Goal: Task Accomplishment & Management: Manage account settings

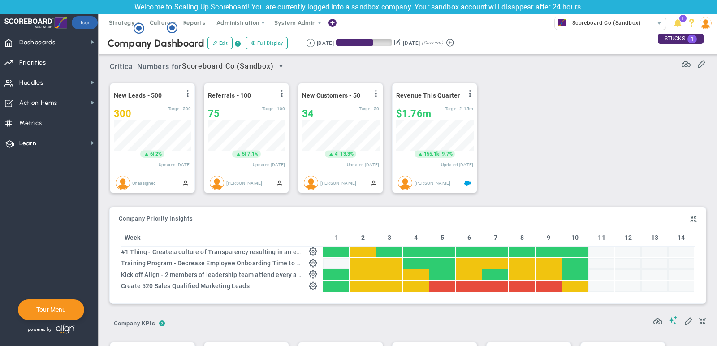
click at [282, 66] on span "select" at bounding box center [281, 66] width 7 height 7
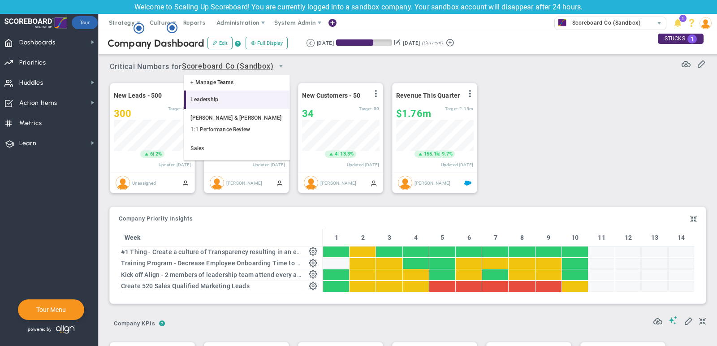
click at [233, 99] on li "Leadership" at bounding box center [236, 100] width 105 height 19
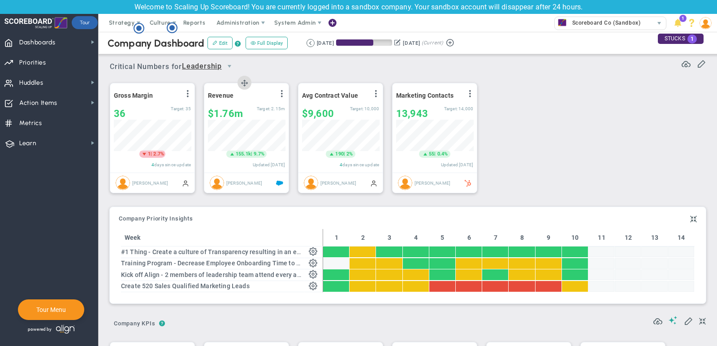
scroll to position [31, 77]
click at [233, 67] on span "select" at bounding box center [229, 66] width 7 height 7
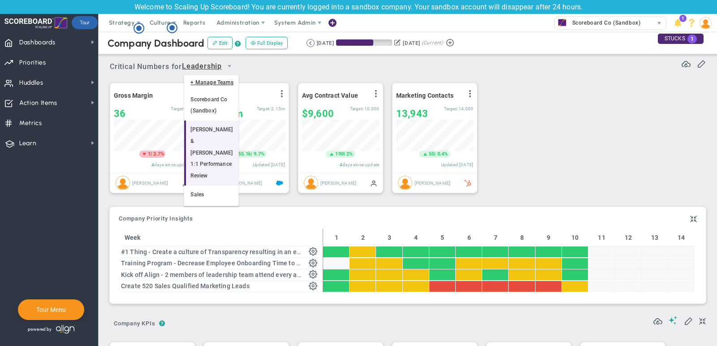
click at [226, 130] on li "[PERSON_NAME] & [PERSON_NAME] 1:1 Performance Review" at bounding box center [211, 153] width 54 height 65
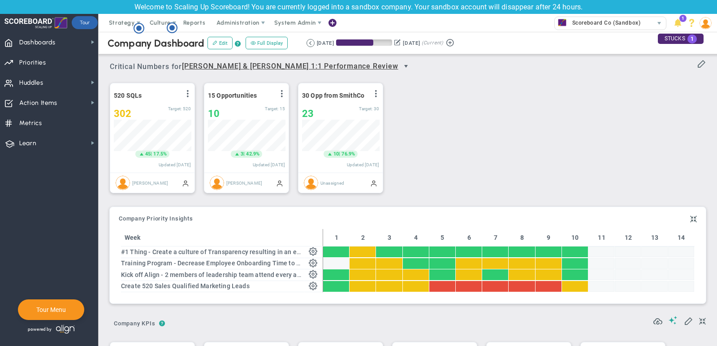
click at [403, 66] on span "select" at bounding box center [406, 66] width 7 height 7
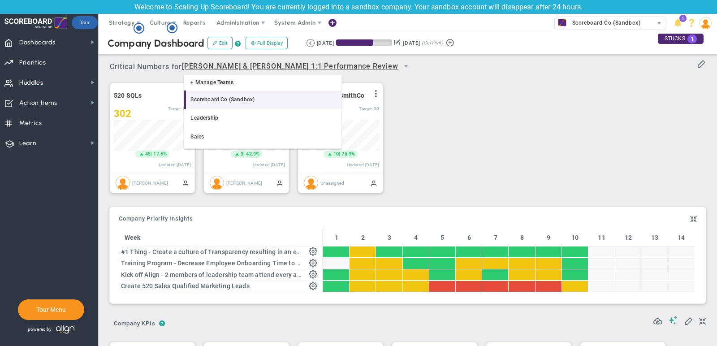
click at [228, 105] on li "Scoreboard Co (Sandbox)" at bounding box center [262, 100] width 157 height 19
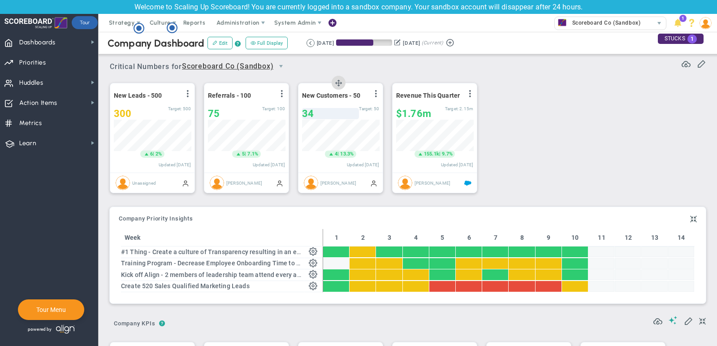
click at [321, 111] on div "34" at bounding box center [330, 113] width 57 height 11
type input "35"
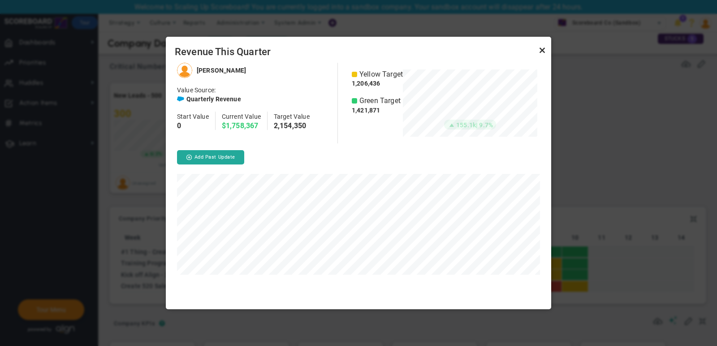
click at [541, 51] on link "Close" at bounding box center [542, 50] width 11 height 11
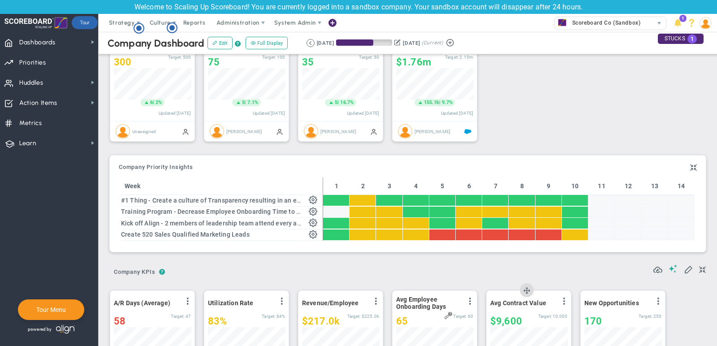
scroll to position [23, 0]
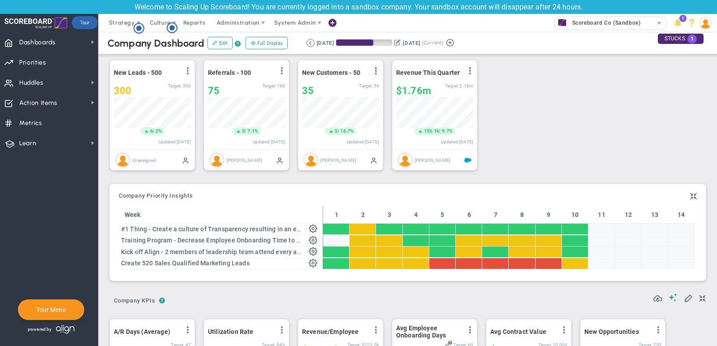
click at [570, 126] on div "New Leads - 500 View Historical Graph Edit Make "No Change" Update Add Past Upd…" at bounding box center [404, 115] width 607 height 126
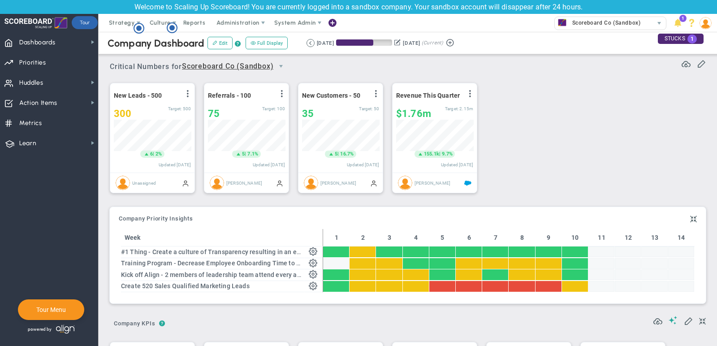
click at [278, 61] on span "select" at bounding box center [280, 66] width 15 height 15
click at [529, 102] on div "New Leads - 500 View Historical Graph Edit Make "No Change" Update Add Past Upd…" at bounding box center [404, 138] width 607 height 126
click at [571, 21] on span "Scoreboard Co (Sandbox)" at bounding box center [604, 23] width 73 height 12
click at [503, 102] on div "New Leads - 500 View Historical Graph Edit Make "No Change" Update Add Past Upd…" at bounding box center [404, 138] width 607 height 126
click at [574, 26] on span "Scoreboard Co (Sandbox)" at bounding box center [604, 23] width 73 height 12
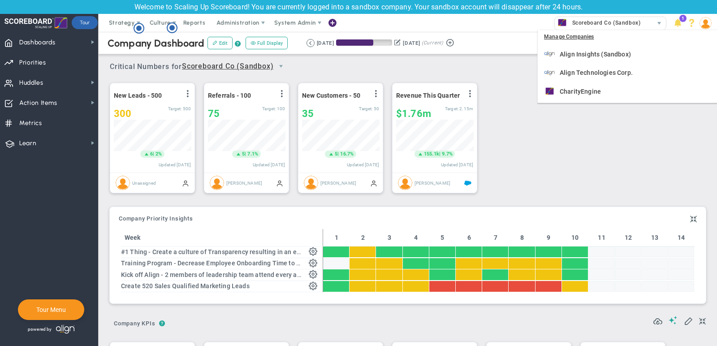
click at [515, 71] on div "Critical Numbers for Scoreboard Co (Sandbox) 0 Critical Numbers for Scoreboard …" at bounding box center [408, 63] width 596 height 23
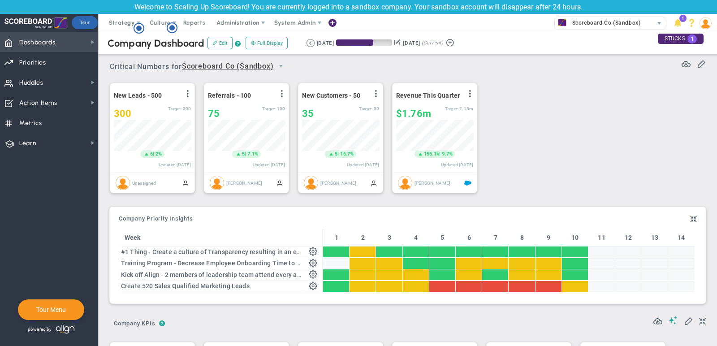
click at [53, 41] on span "Dashboards" at bounding box center [37, 42] width 36 height 19
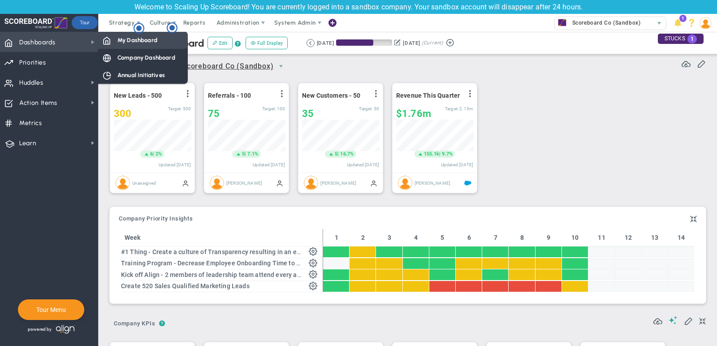
click at [123, 45] on div "My Dashboard" at bounding box center [143, 39] width 90 height 17
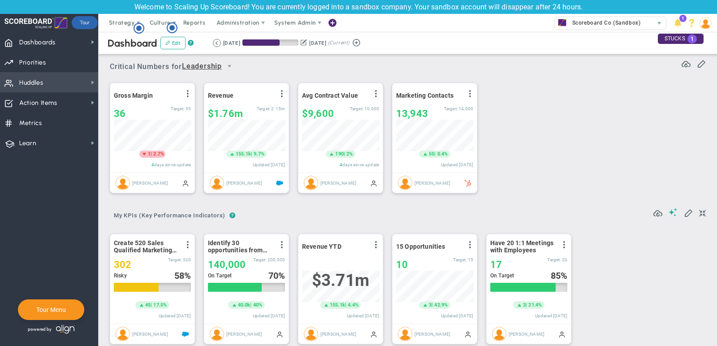
click at [65, 82] on span "Huddles Huddles" at bounding box center [49, 82] width 98 height 20
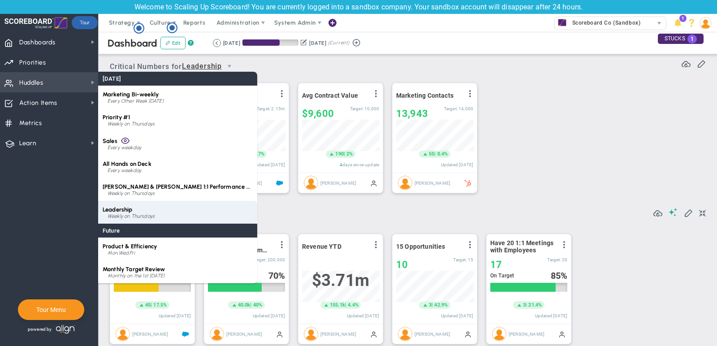
click at [169, 217] on div "Weekly on Thursdays" at bounding box center [180, 216] width 145 height 5
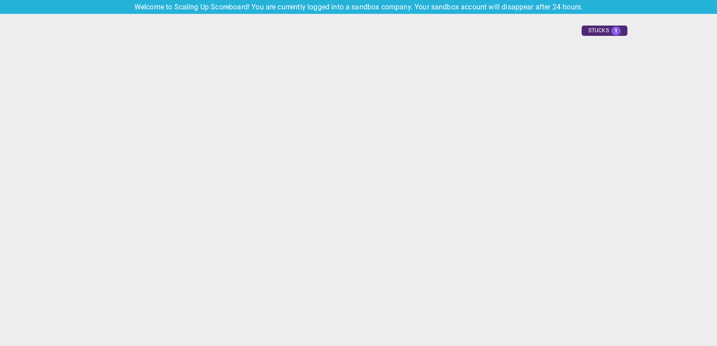
type input "[DATE]"
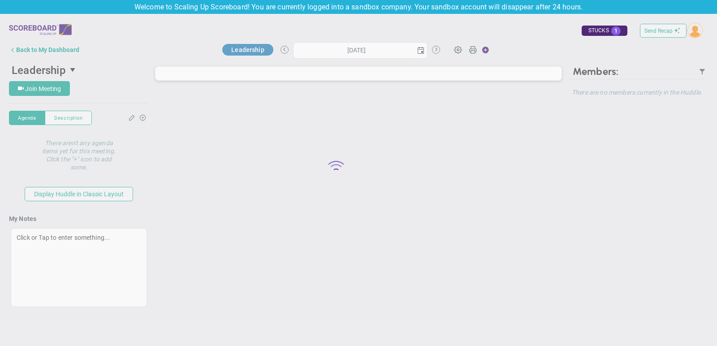
type input "[DATE]"
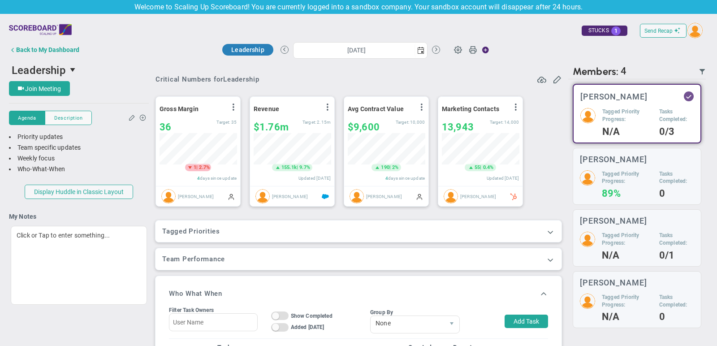
scroll to position [31, 77]
click at [551, 229] on span at bounding box center [550, 231] width 9 height 9
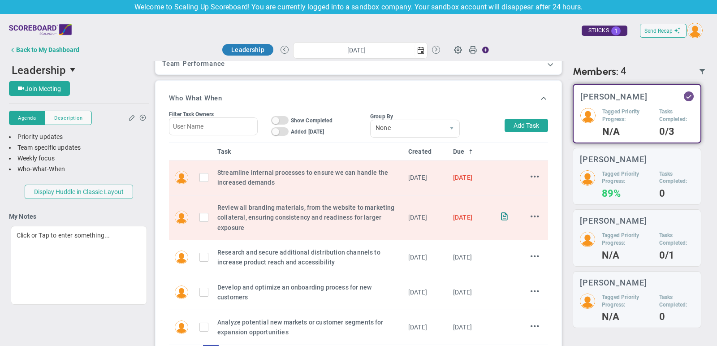
scroll to position [265, 0]
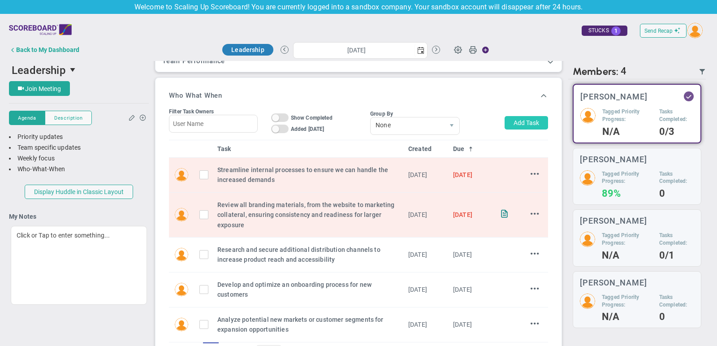
click at [536, 125] on button "Add Task" at bounding box center [526, 122] width 43 height 13
type input "[PERSON_NAME]"
type input "[DATE]"
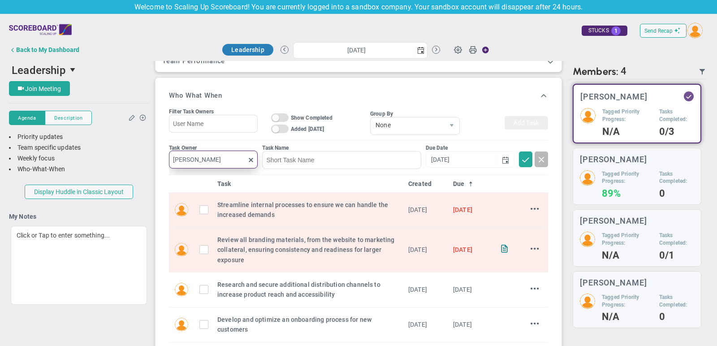
click at [218, 155] on input "[PERSON_NAME]" at bounding box center [213, 160] width 89 height 18
click at [222, 178] on span "[PERSON_NAME]" at bounding box center [215, 178] width 49 height 6
type input "[PERSON_NAME]"
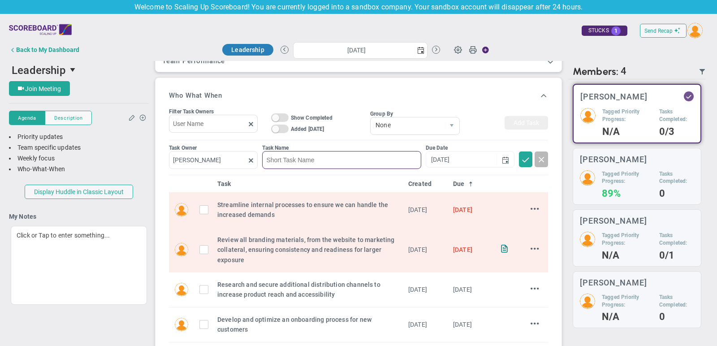
click at [322, 160] on input at bounding box center [341, 160] width 159 height 18
click at [504, 156] on span "select" at bounding box center [505, 159] width 7 height 7
type input "example"
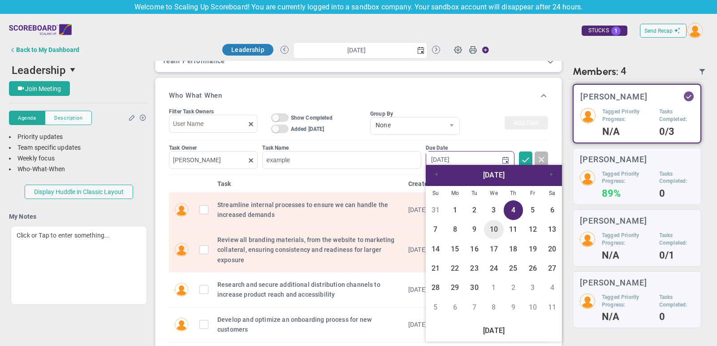
click at [494, 231] on link "10" at bounding box center [493, 229] width 19 height 19
type input "[DATE]"
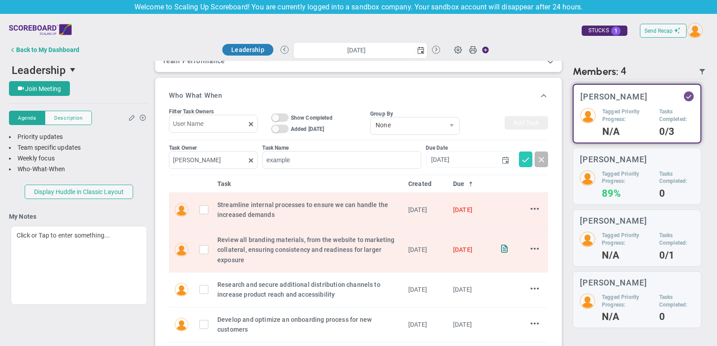
click at [524, 158] on span at bounding box center [525, 159] width 9 height 9
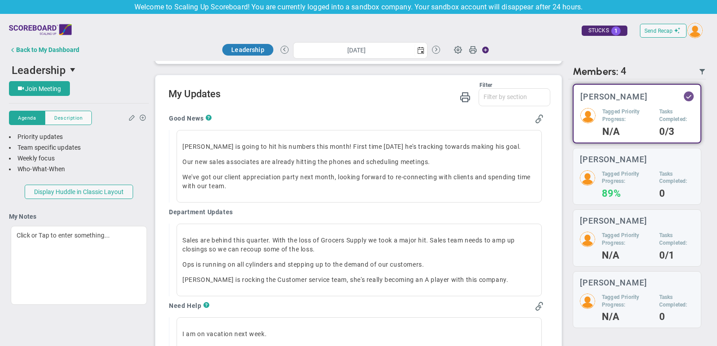
scroll to position [587, 0]
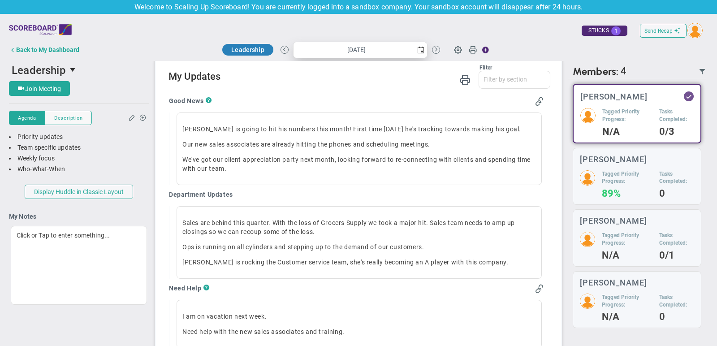
click at [420, 49] on span "select" at bounding box center [420, 50] width 7 height 7
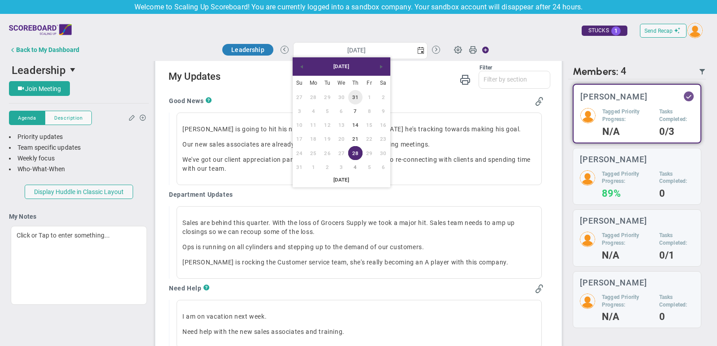
click at [355, 97] on link "31" at bounding box center [355, 97] width 14 height 14
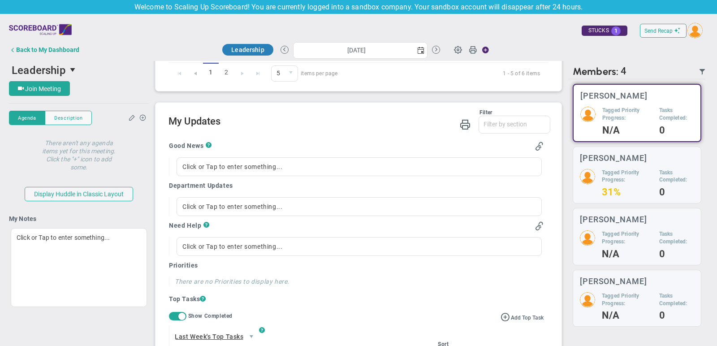
scroll to position [543, 0]
click at [421, 48] on span "select" at bounding box center [420, 50] width 7 height 7
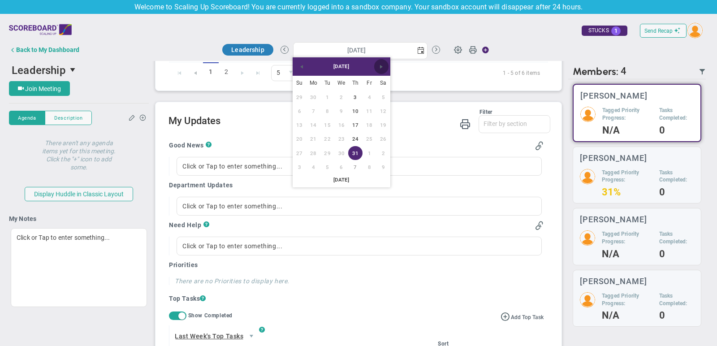
click at [382, 65] on span "Next" at bounding box center [381, 66] width 7 height 7
click at [356, 152] on link "28" at bounding box center [355, 153] width 14 height 14
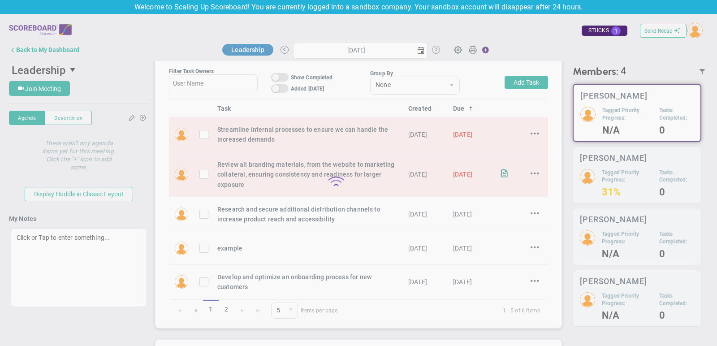
type input "[DATE]"
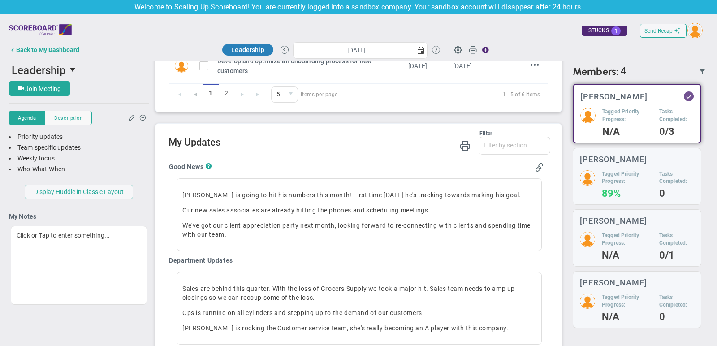
scroll to position [528, 0]
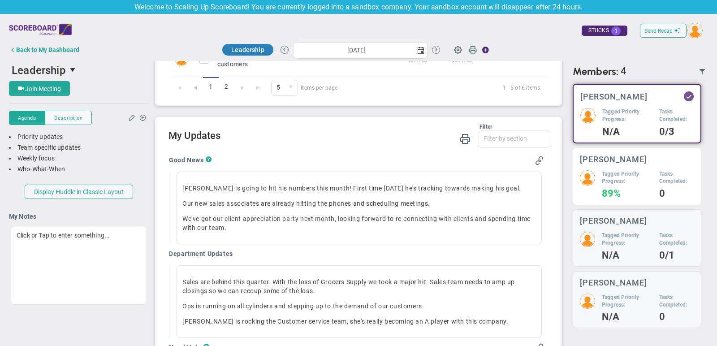
click at [606, 182] on h5 "Tagged Priority Progress:" at bounding box center [627, 177] width 51 height 15
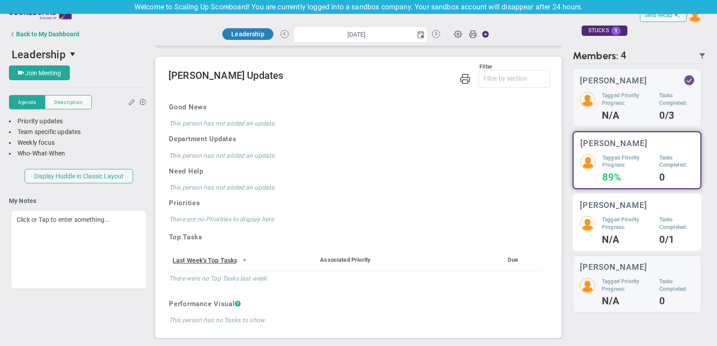
click at [664, 225] on h5 "Tasks Completed:" at bounding box center [676, 223] width 35 height 15
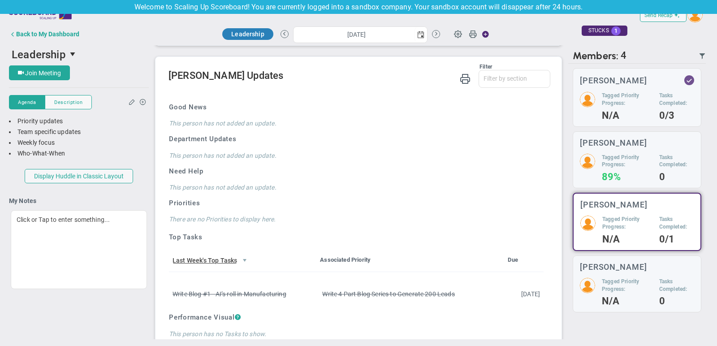
scroll to position [586, 0]
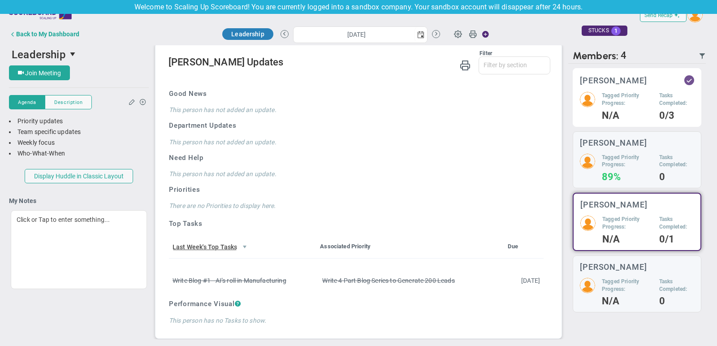
click at [626, 120] on div "[PERSON_NAME] Tagged Priority Progress: N/A Tasks Completed: 0/3" at bounding box center [637, 97] width 129 height 59
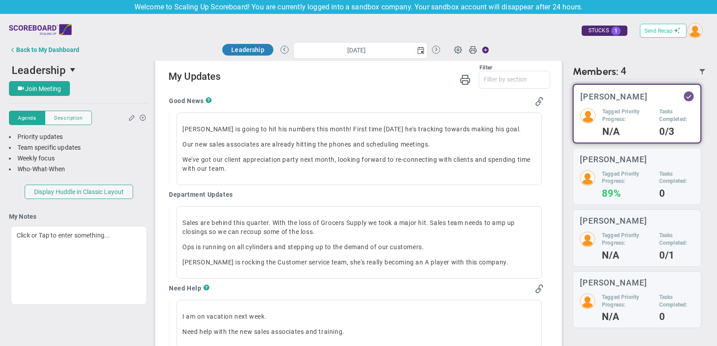
click at [660, 31] on span "Send Recap" at bounding box center [659, 31] width 28 height 6
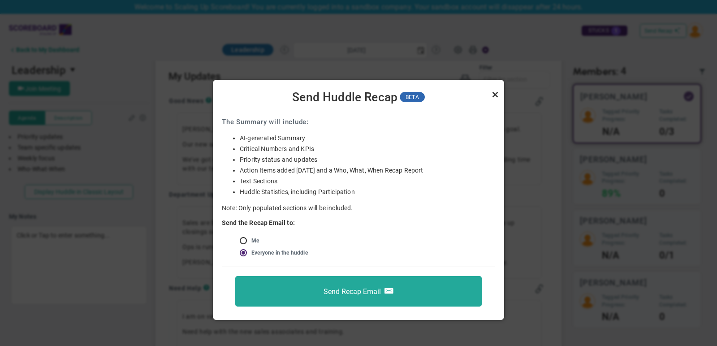
click at [493, 95] on link "Close" at bounding box center [495, 94] width 11 height 11
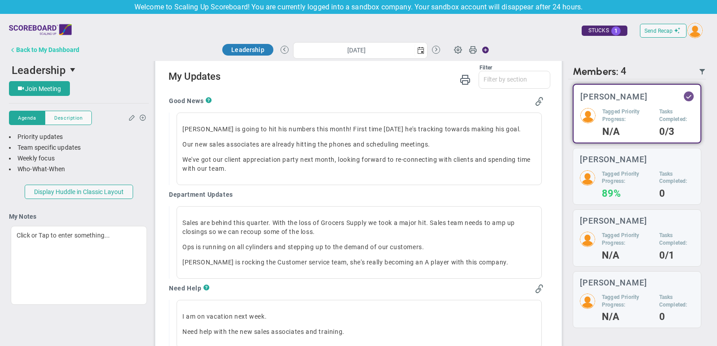
click at [61, 47] on div "Back to My Dashboard" at bounding box center [47, 49] width 63 height 7
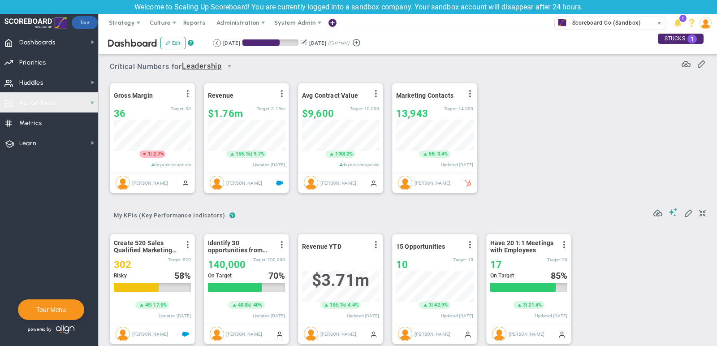
scroll to position [31, 77]
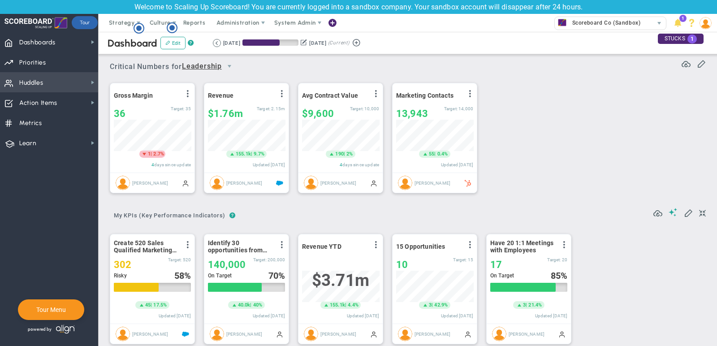
click at [60, 84] on span "Huddles Huddles" at bounding box center [49, 82] width 98 height 20
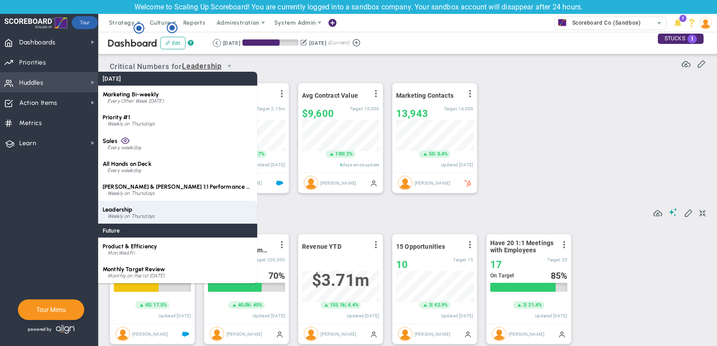
click at [142, 214] on div "Weekly on Thursdays" at bounding box center [180, 216] width 145 height 5
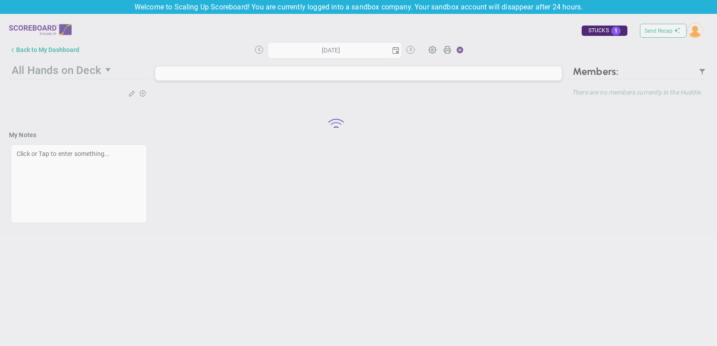
type input "[DATE]"
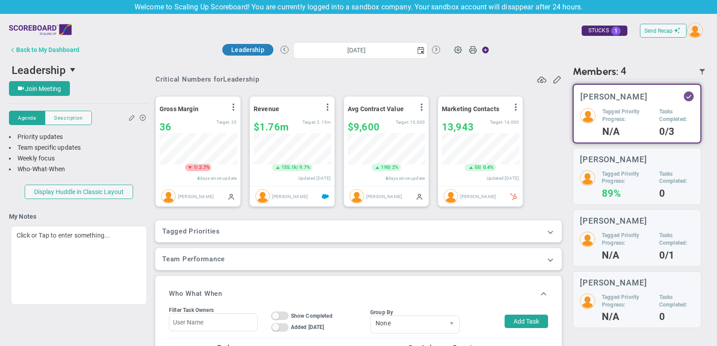
click at [69, 52] on div "Back to My Dashboard" at bounding box center [47, 49] width 63 height 7
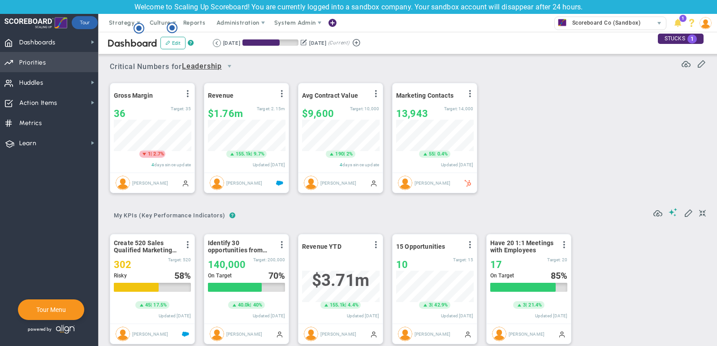
click at [56, 61] on span "Priorities OKR Tree Priorities OKRs" at bounding box center [49, 62] width 98 height 20
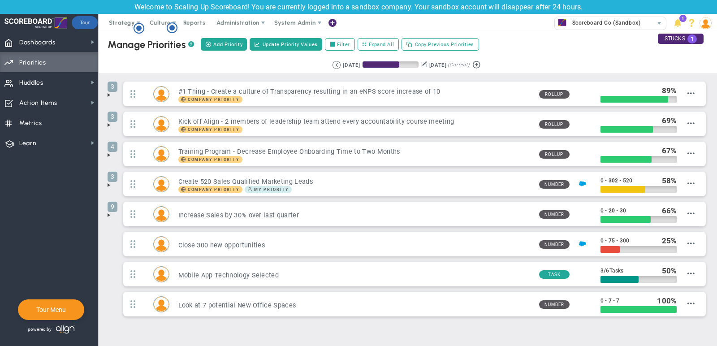
click at [108, 95] on span at bounding box center [108, 94] width 7 height 7
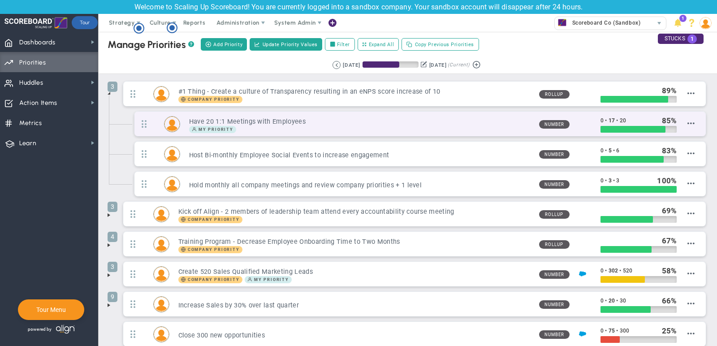
click at [438, 126] on div "My Priority" at bounding box center [360, 129] width 343 height 7
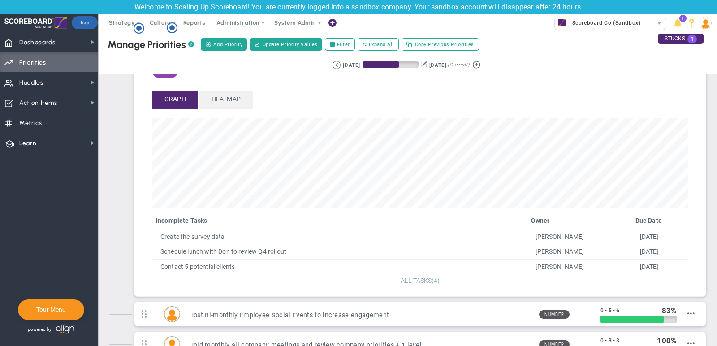
click at [419, 277] on span "ALL TASKS" at bounding box center [416, 280] width 31 height 7
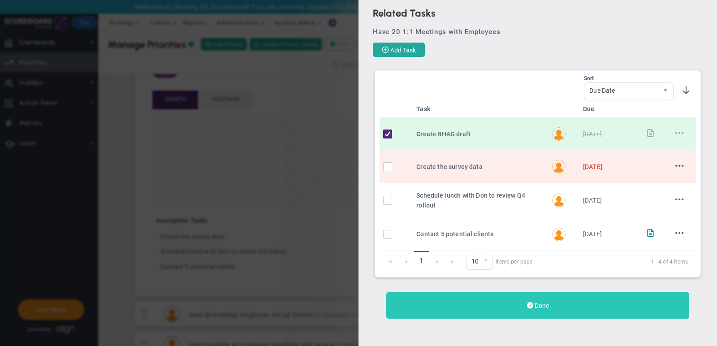
click at [541, 302] on span "Done" at bounding box center [542, 305] width 14 height 7
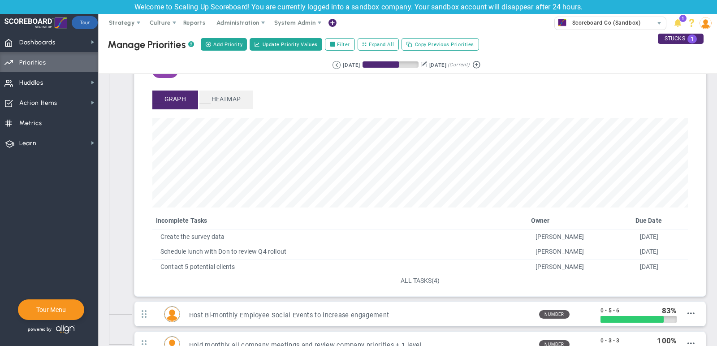
scroll to position [10, 0]
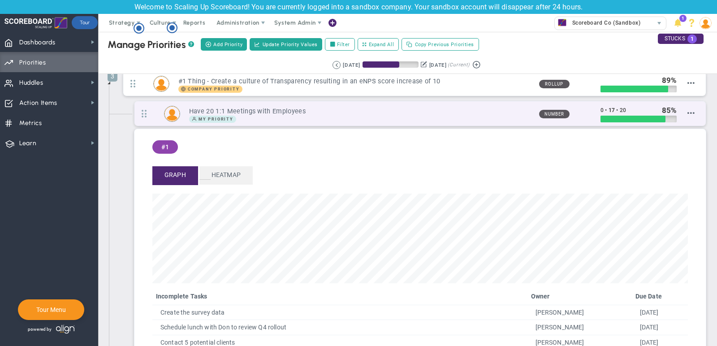
click at [498, 113] on h3 "Have 20 1:1 Meetings with Employees" at bounding box center [360, 111] width 343 height 9
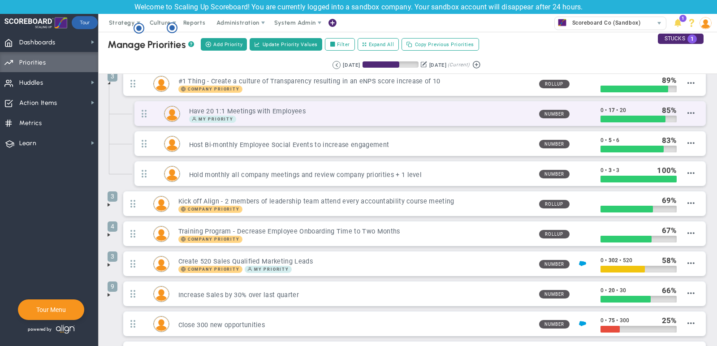
scroll to position [0, 0]
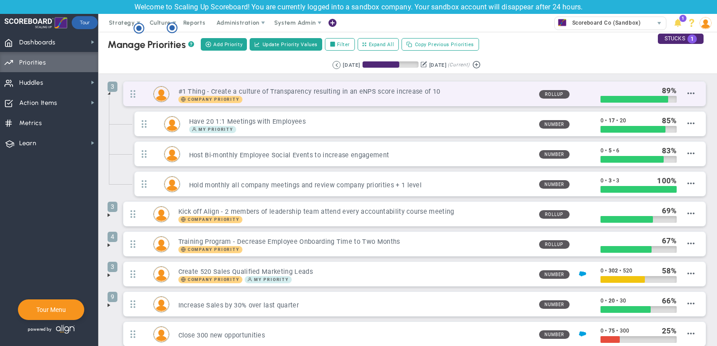
click at [439, 94] on h3 "#1 Thing - Create a culture of Transparency resulting in an eNPS score increase…" at bounding box center [355, 91] width 354 height 9
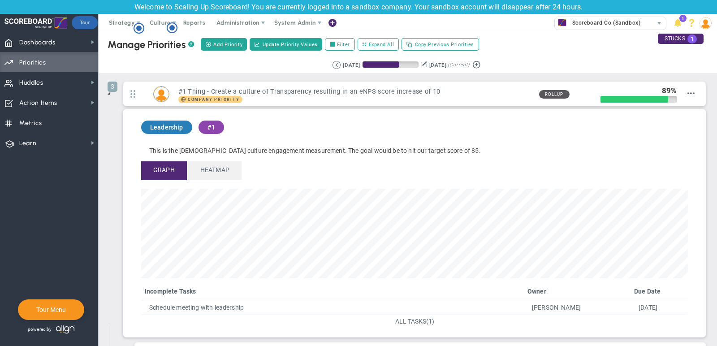
scroll to position [103, 547]
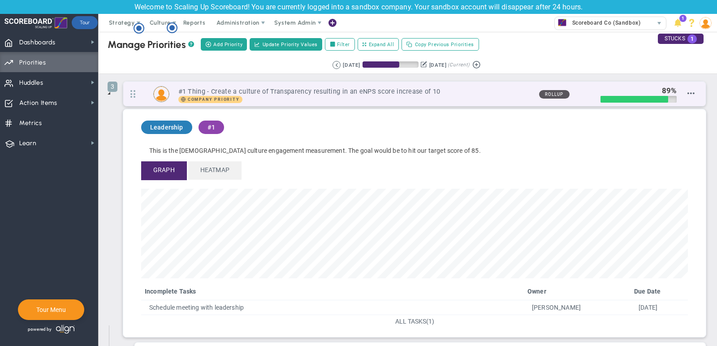
click at [327, 101] on div "Company Priority" at bounding box center [355, 99] width 354 height 7
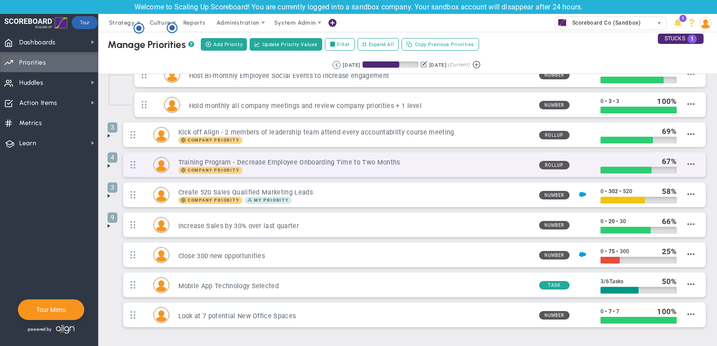
scroll to position [91, 0]
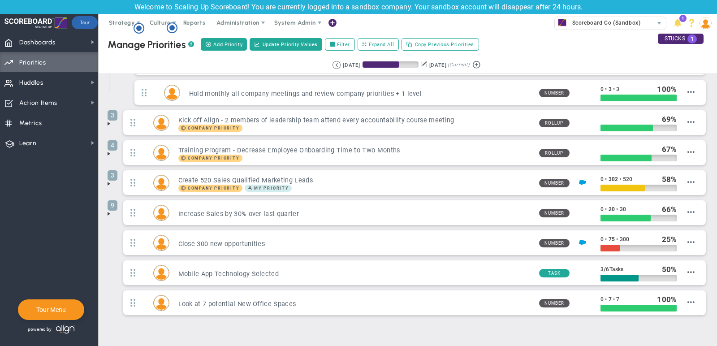
click at [109, 211] on span at bounding box center [108, 213] width 7 height 7
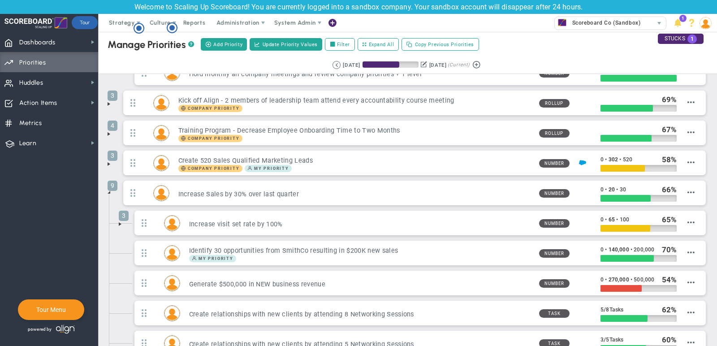
scroll to position [118, 0]
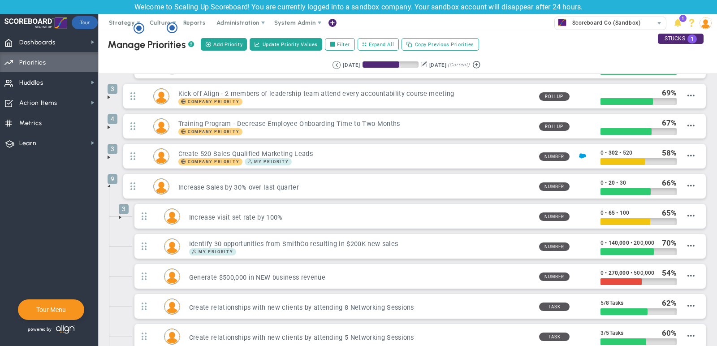
click at [119, 214] on span at bounding box center [120, 217] width 7 height 7
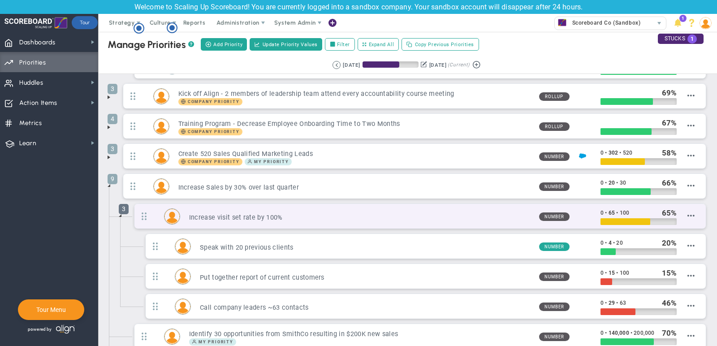
click at [122, 210] on span "3" at bounding box center [124, 209] width 10 height 10
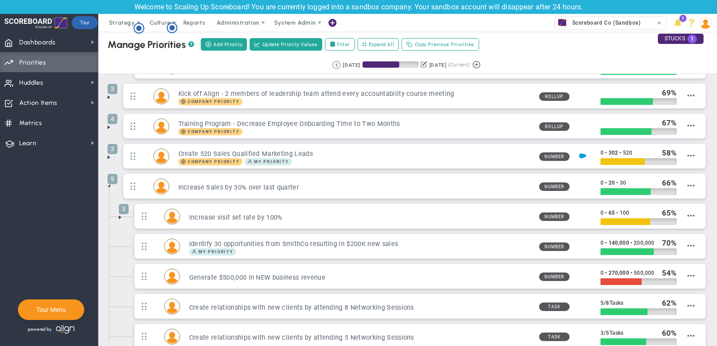
click at [108, 182] on span at bounding box center [108, 185] width 7 height 7
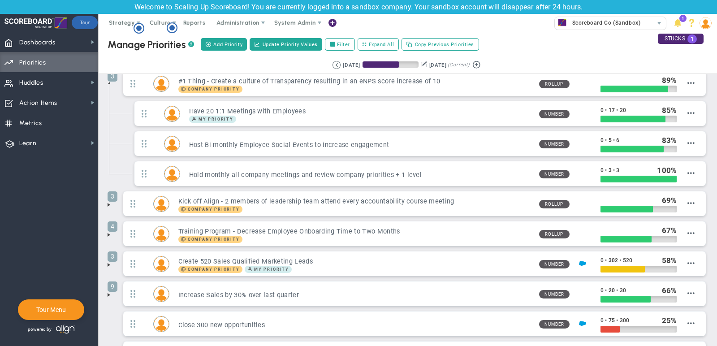
scroll to position [0, 0]
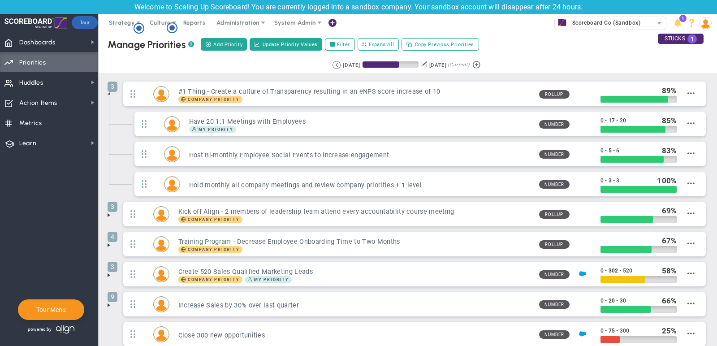
click at [109, 94] on span at bounding box center [108, 93] width 7 height 7
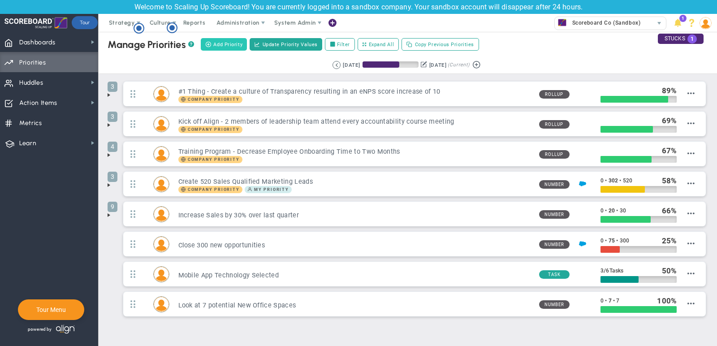
click at [232, 39] on button "Add Priority" at bounding box center [224, 44] width 46 height 13
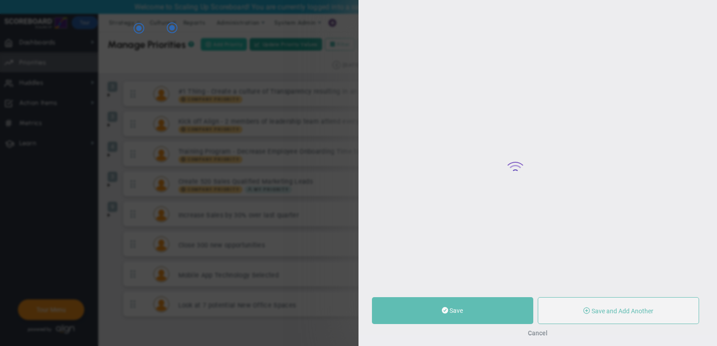
type input "0"
radio input "true"
type input "[PERSON_NAME]"
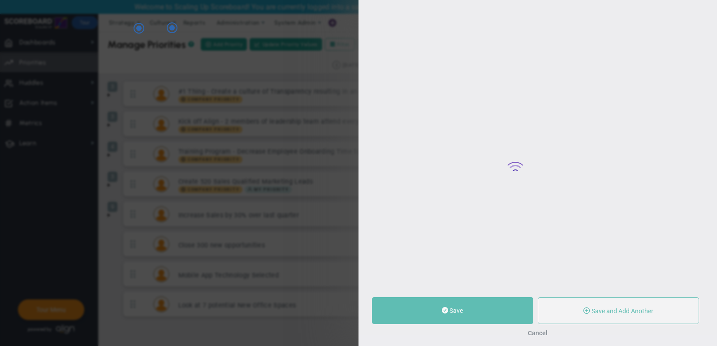
type input "0"
radio input "true"
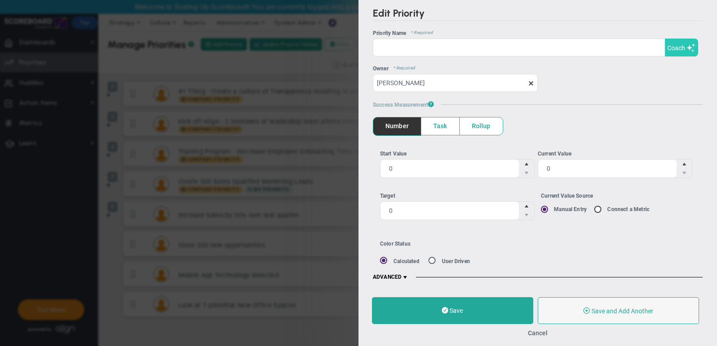
click at [678, 50] on span "Coach" at bounding box center [677, 47] width 18 height 7
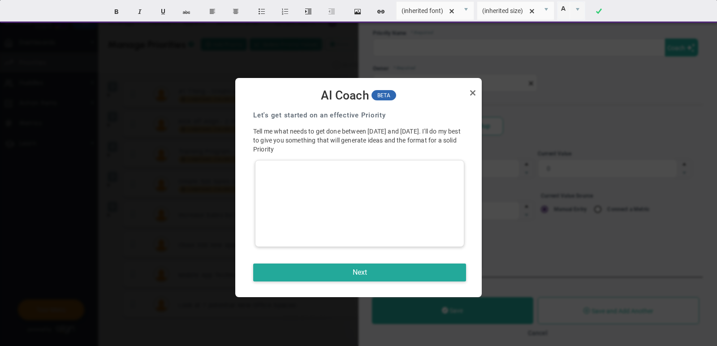
click at [392, 187] on div at bounding box center [359, 203] width 209 height 87
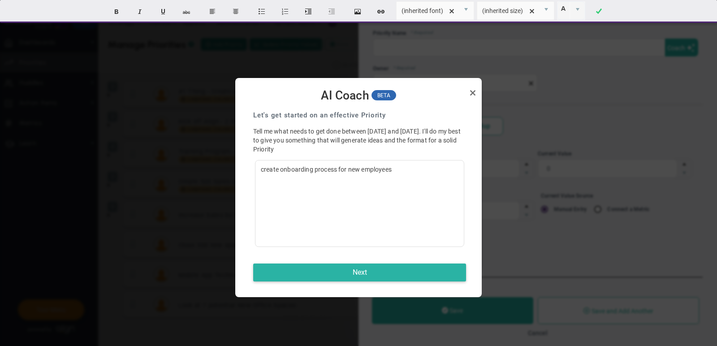
click at [357, 272] on button "Next" at bounding box center [359, 273] width 213 height 18
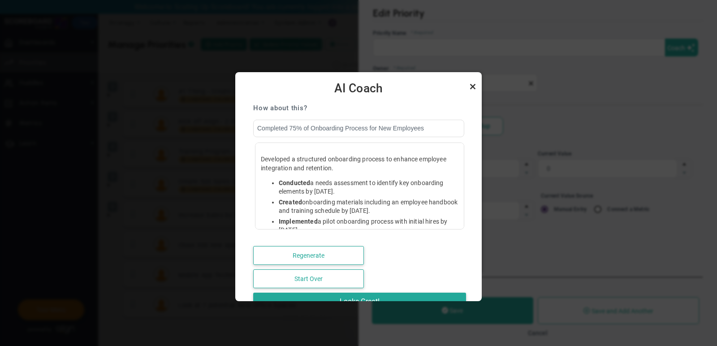
click at [472, 87] on link "Close" at bounding box center [473, 86] width 11 height 11
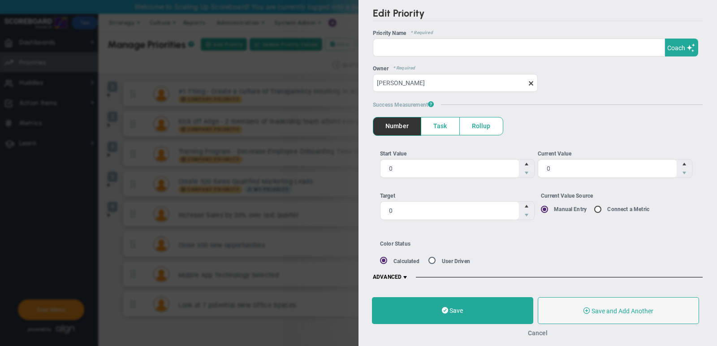
click at [533, 330] on button "Cancel" at bounding box center [538, 333] width 20 height 7
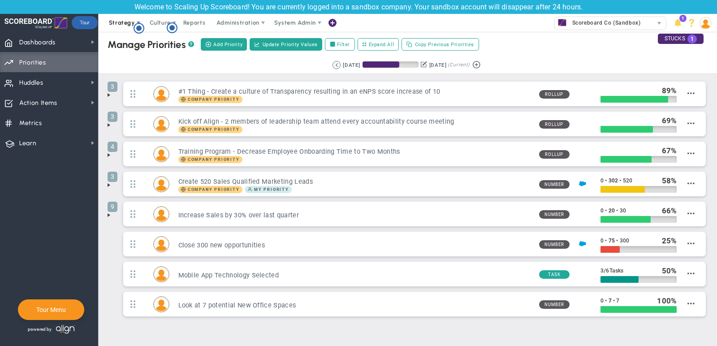
click at [120, 26] on span "Strategy" at bounding box center [122, 22] width 26 height 7
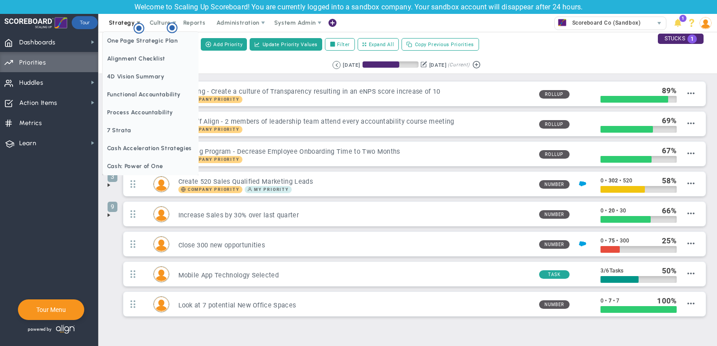
click at [114, 27] on span "Strategy" at bounding box center [122, 23] width 41 height 18
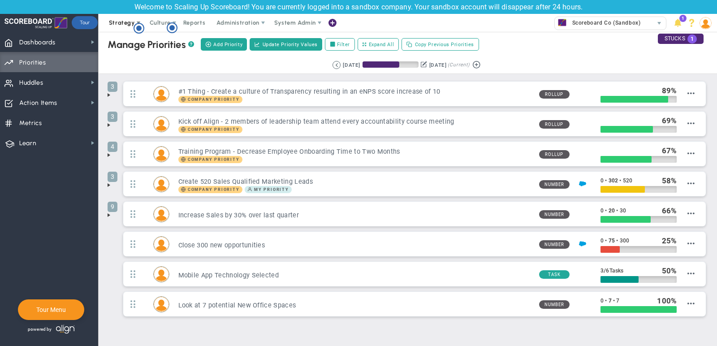
click at [115, 26] on span "Strategy" at bounding box center [122, 23] width 41 height 18
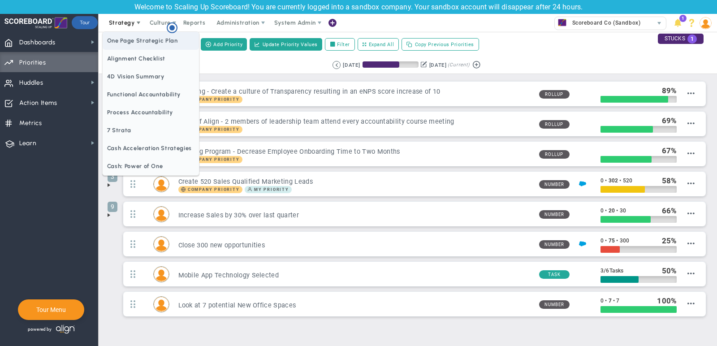
click at [118, 42] on span "One Page Strategic Plan" at bounding box center [151, 41] width 96 height 18
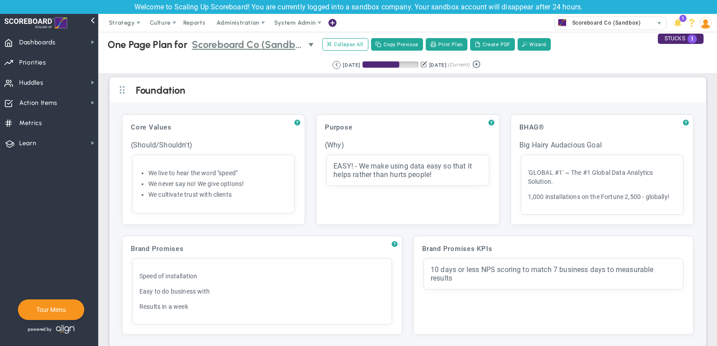
click at [312, 44] on span "select" at bounding box center [311, 44] width 7 height 7
click at [313, 44] on span "select" at bounding box center [311, 44] width 7 height 7
click at [353, 42] on span "Collapse All" at bounding box center [345, 44] width 36 height 8
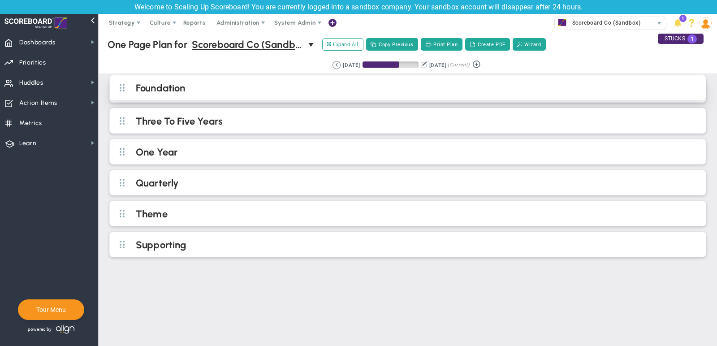
click at [343, 86] on h2 "Foundation" at bounding box center [415, 88] width 559 height 13
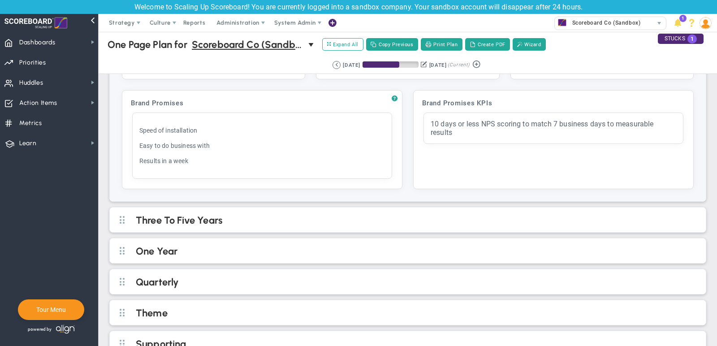
scroll to position [161, 0]
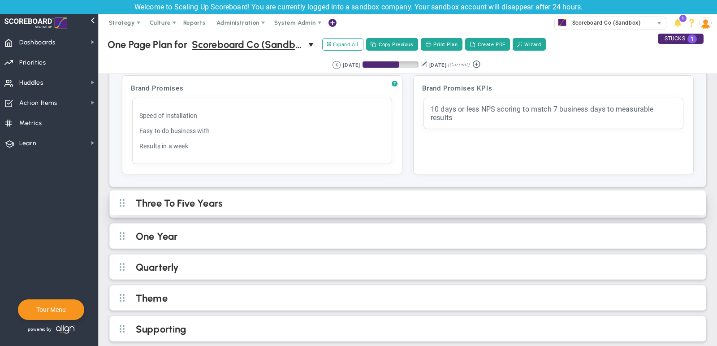
click at [325, 197] on h2 "Three To Five Years" at bounding box center [415, 203] width 559 height 13
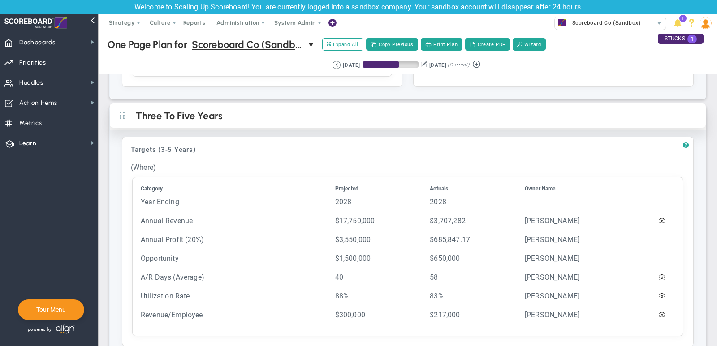
scroll to position [250, 0]
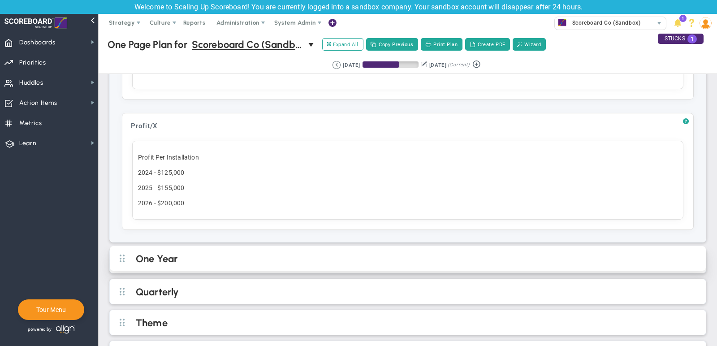
click at [346, 253] on h2 "One Year" at bounding box center [415, 259] width 559 height 13
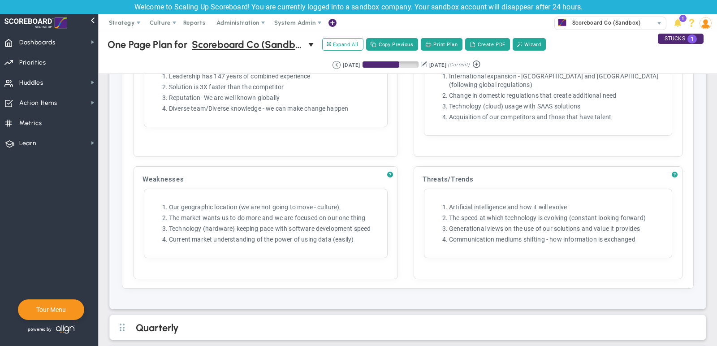
scroll to position [1581, 0]
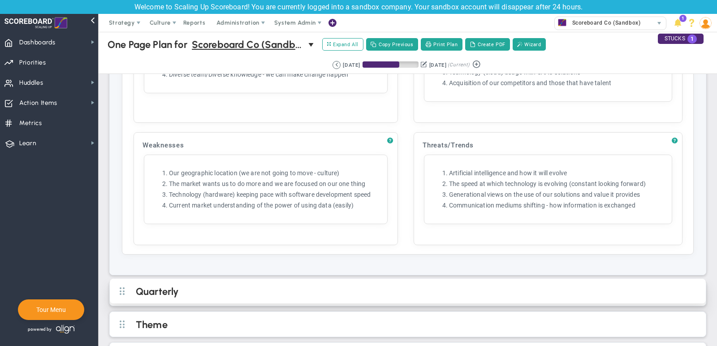
click at [333, 286] on h2 "Quarterly" at bounding box center [415, 292] width 559 height 13
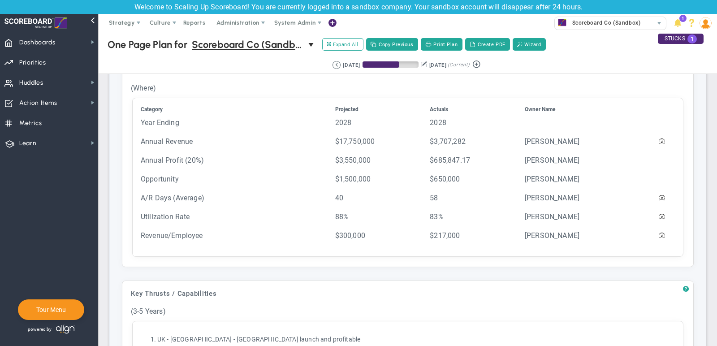
scroll to position [317, 0]
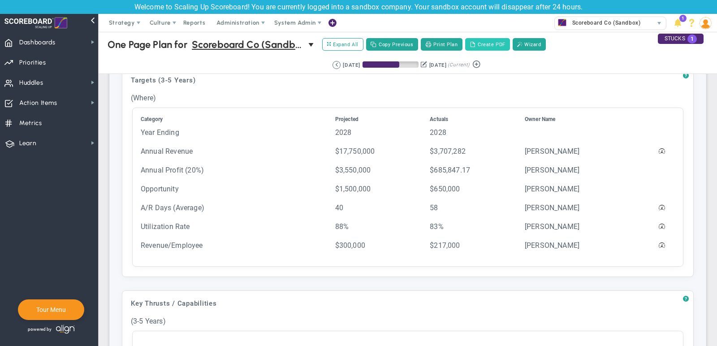
click at [490, 39] on button "Create PDF" at bounding box center [487, 44] width 45 height 13
click at [193, 21] on span "Reports" at bounding box center [194, 23] width 31 height 18
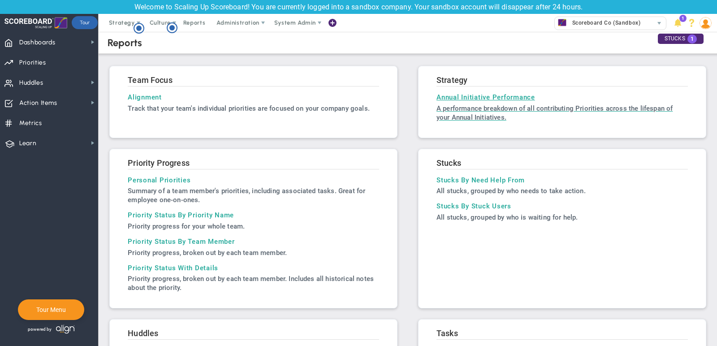
click at [482, 111] on p "A performance breakdown of all contributing Priorities across the lifespan of y…" at bounding box center [563, 113] width 252 height 18
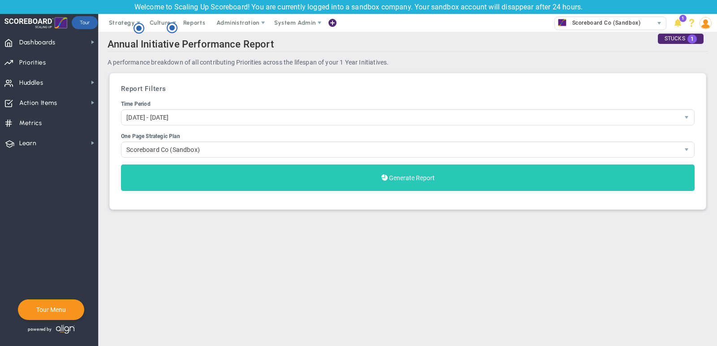
click at [454, 177] on button "Generate Report" at bounding box center [408, 178] width 574 height 26
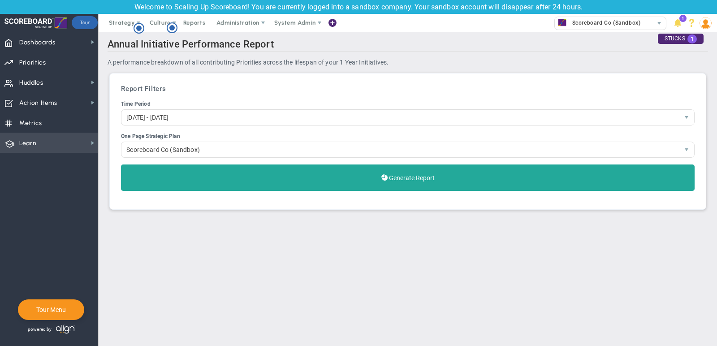
click at [65, 145] on span "Learn Learn" at bounding box center [49, 143] width 98 height 20
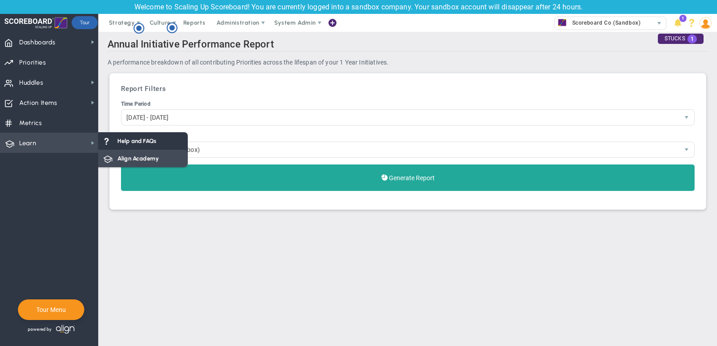
click at [124, 161] on span "Align Academy" at bounding box center [137, 158] width 41 height 9
